Goal: Information Seeking & Learning: Learn about a topic

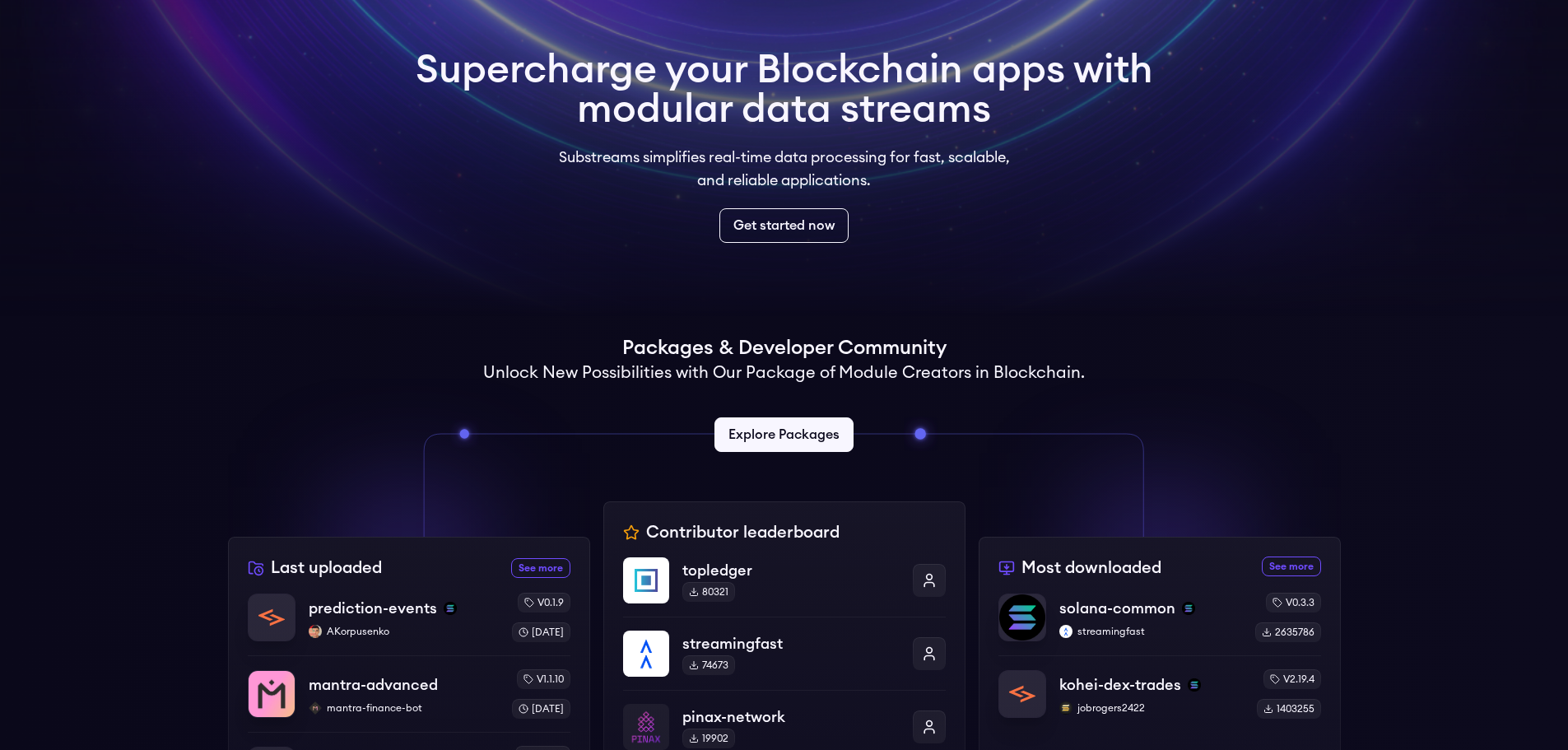
scroll to position [412, 0]
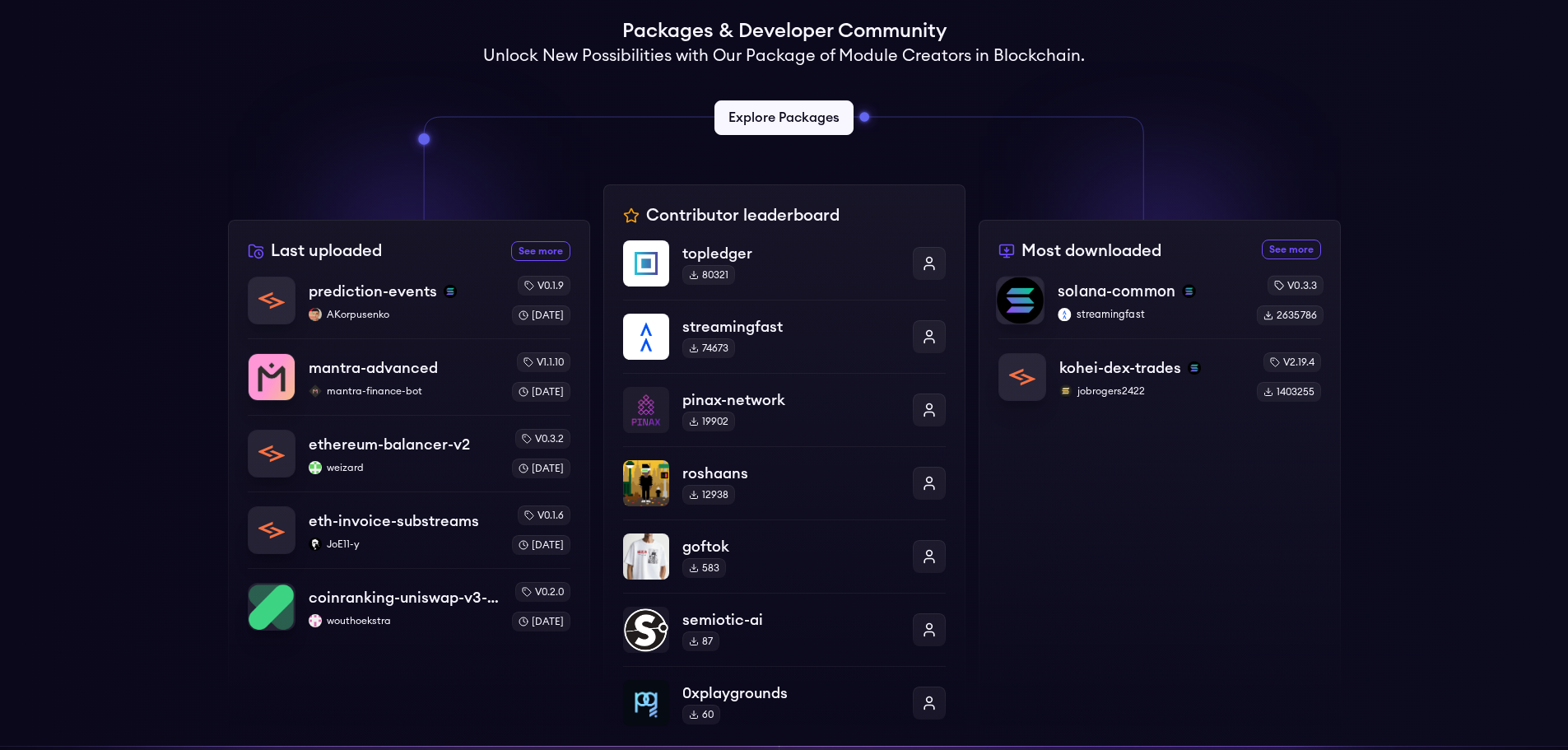
click at [1126, 292] on p "solana-common" at bounding box center [1117, 291] width 118 height 23
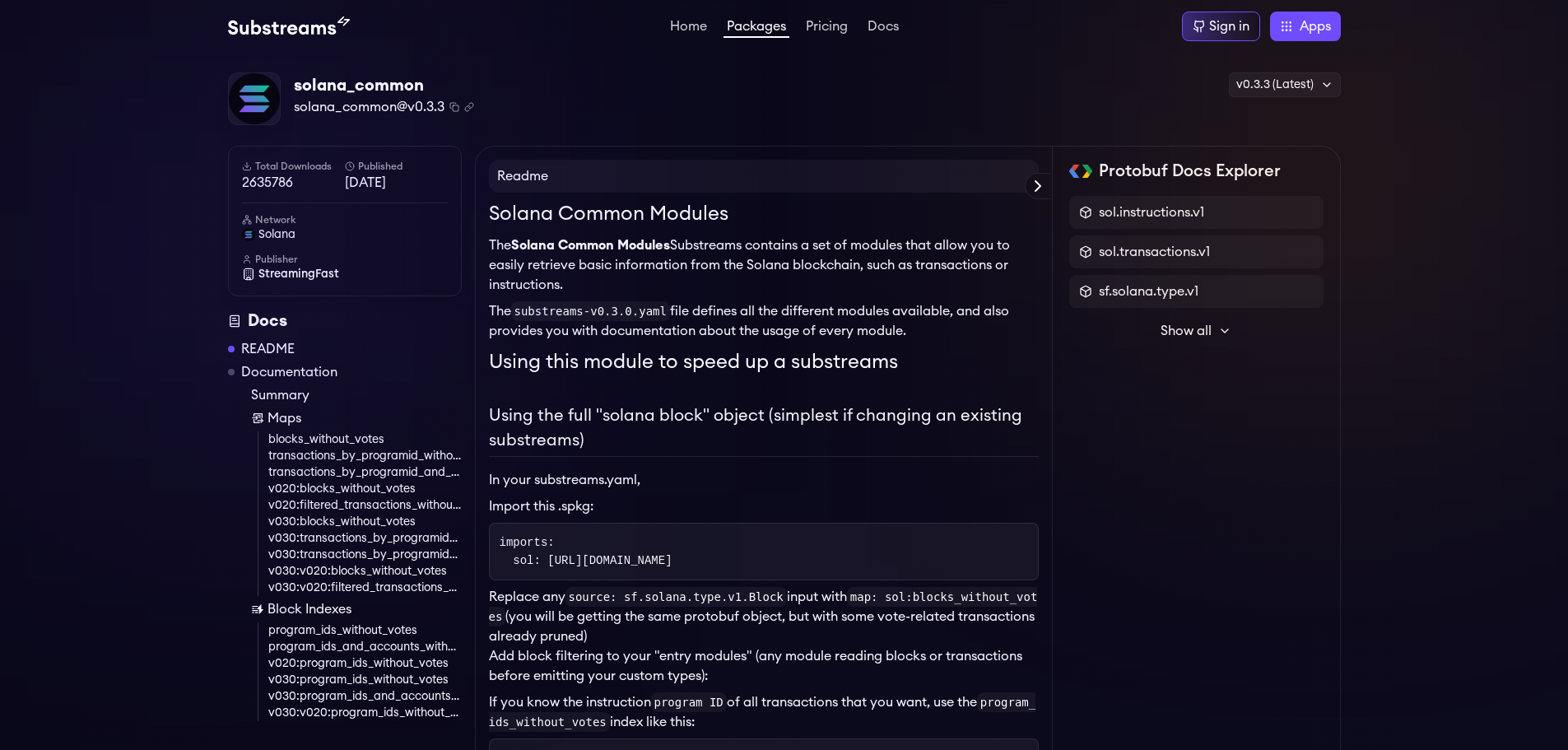
click at [1205, 329] on span "Show all" at bounding box center [1185, 331] width 51 height 19
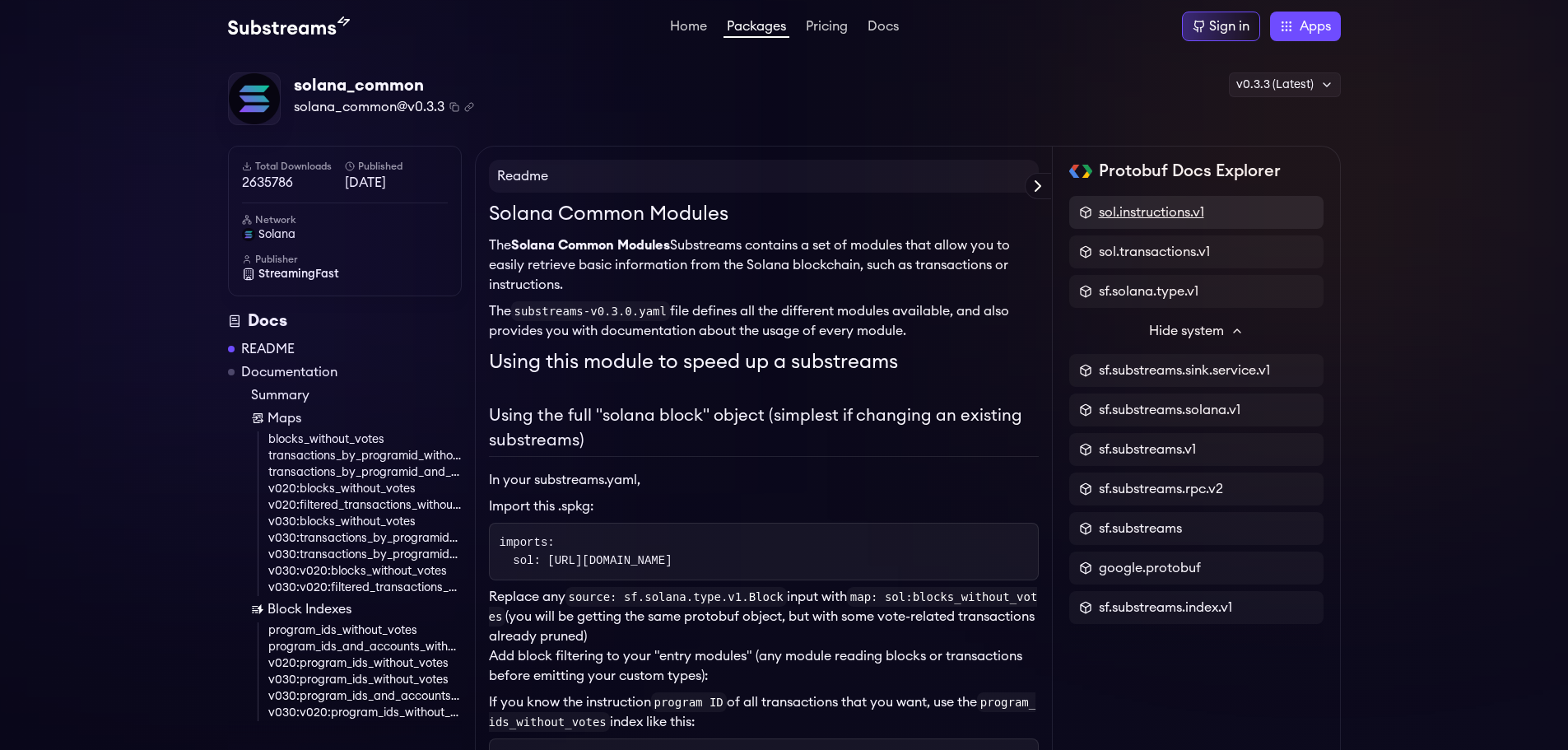
click at [1149, 210] on span "sol.instructions.v1" at bounding box center [1150, 212] width 105 height 19
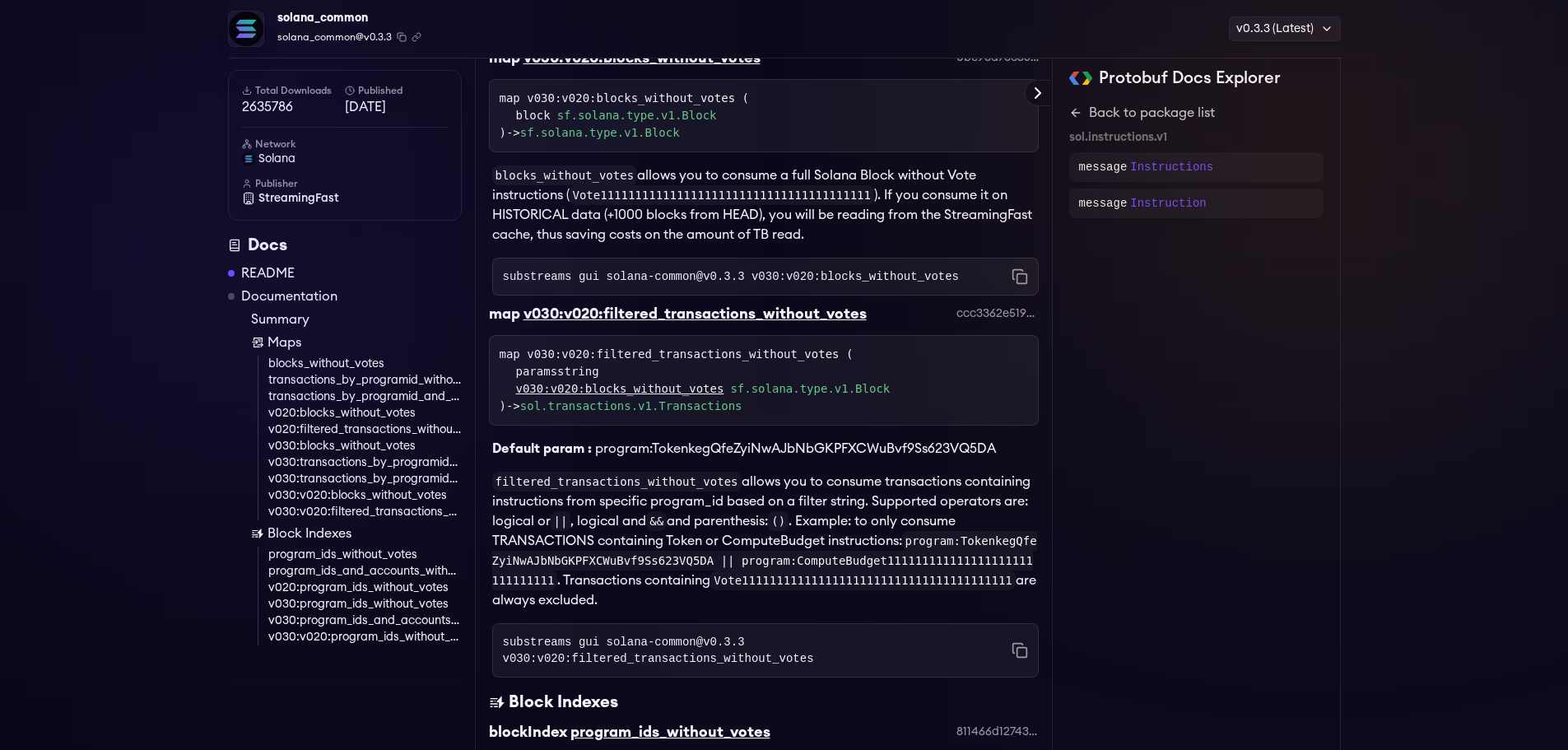
scroll to position [4863, 0]
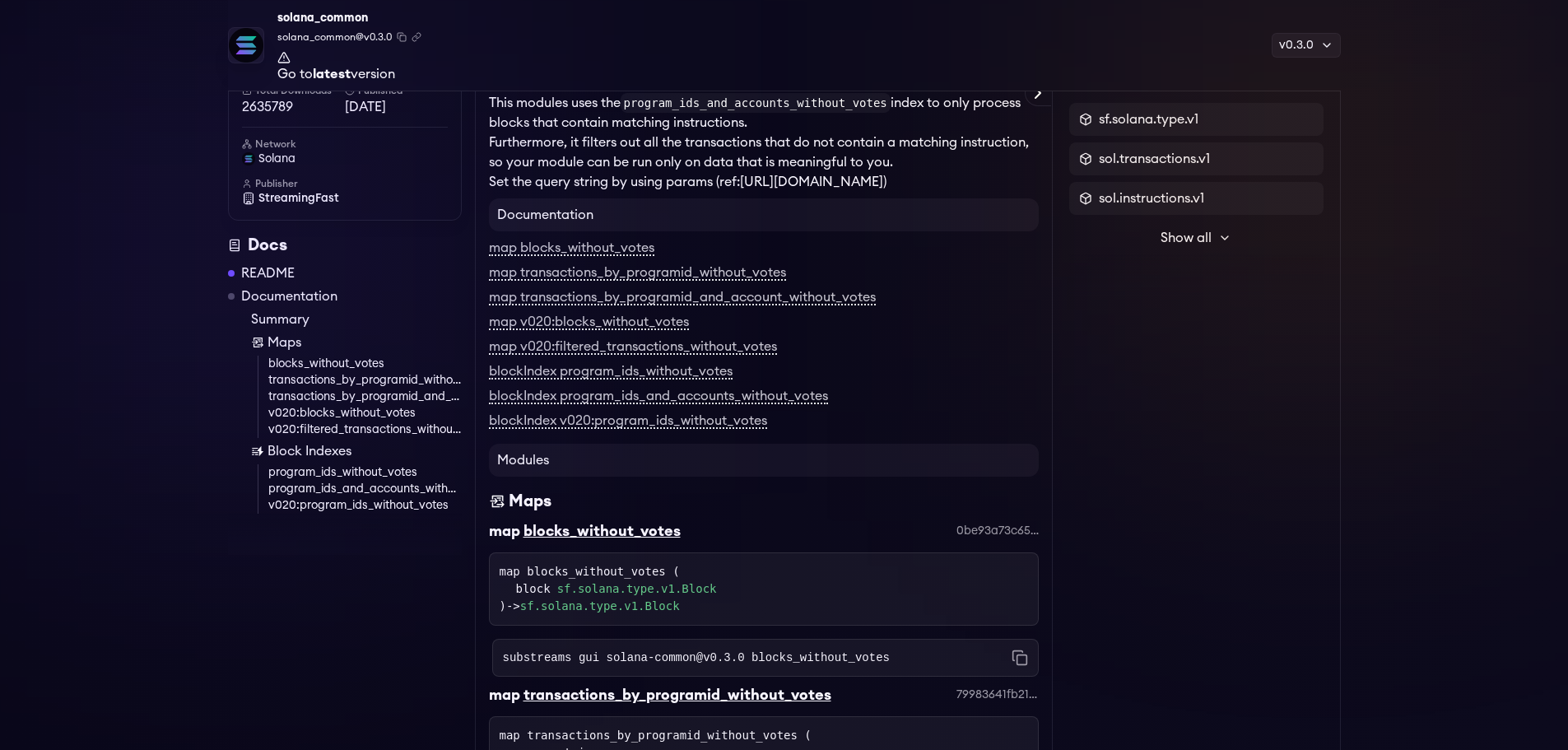
scroll to position [2395, 0]
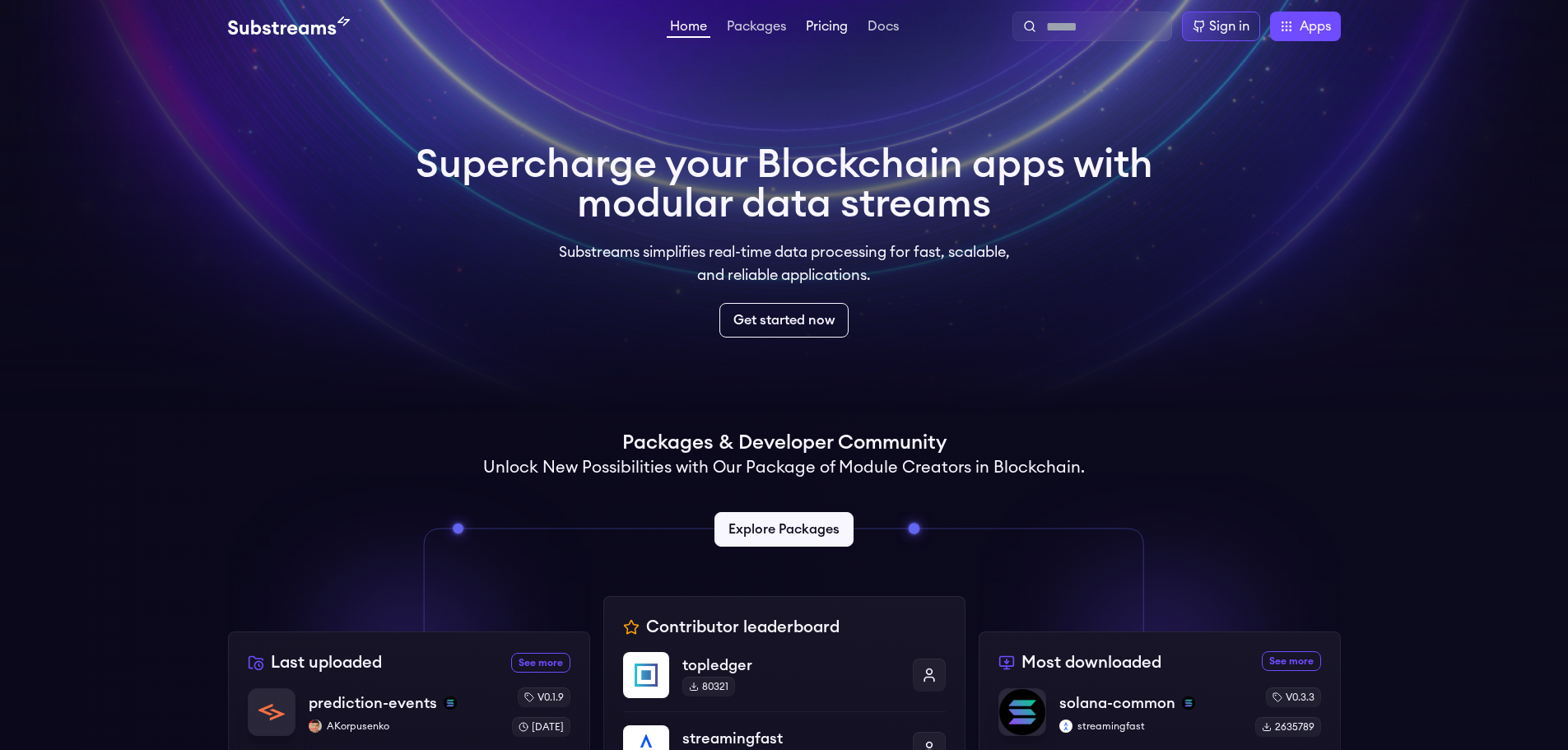
click at [821, 25] on link "Pricing" at bounding box center [827, 27] width 48 height 16
